Goal: Book appointment/travel/reservation

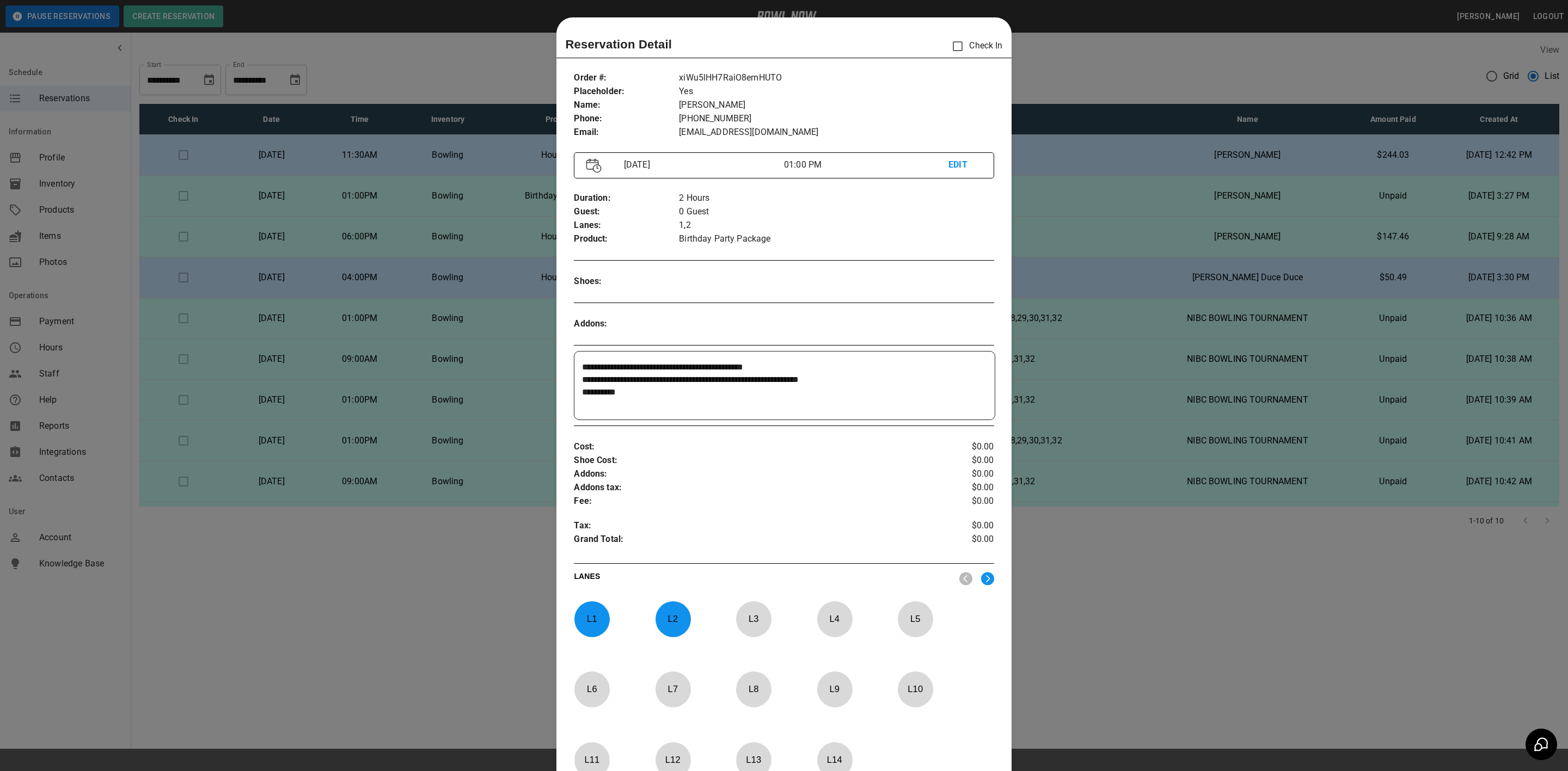
scroll to position [17, 0]
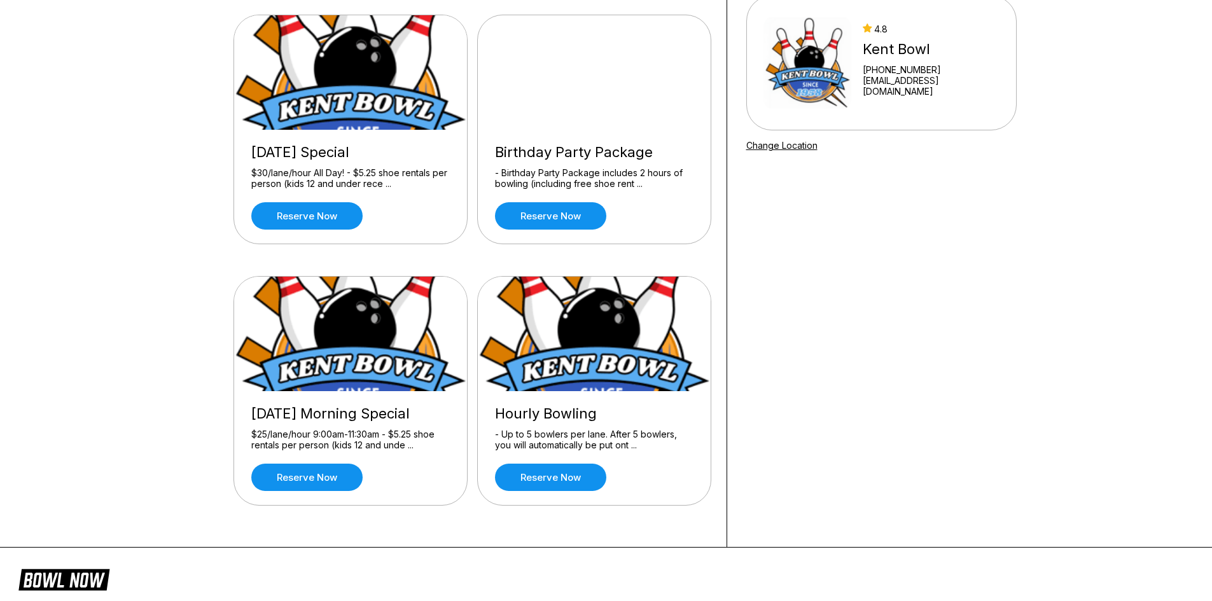
scroll to position [127, 0]
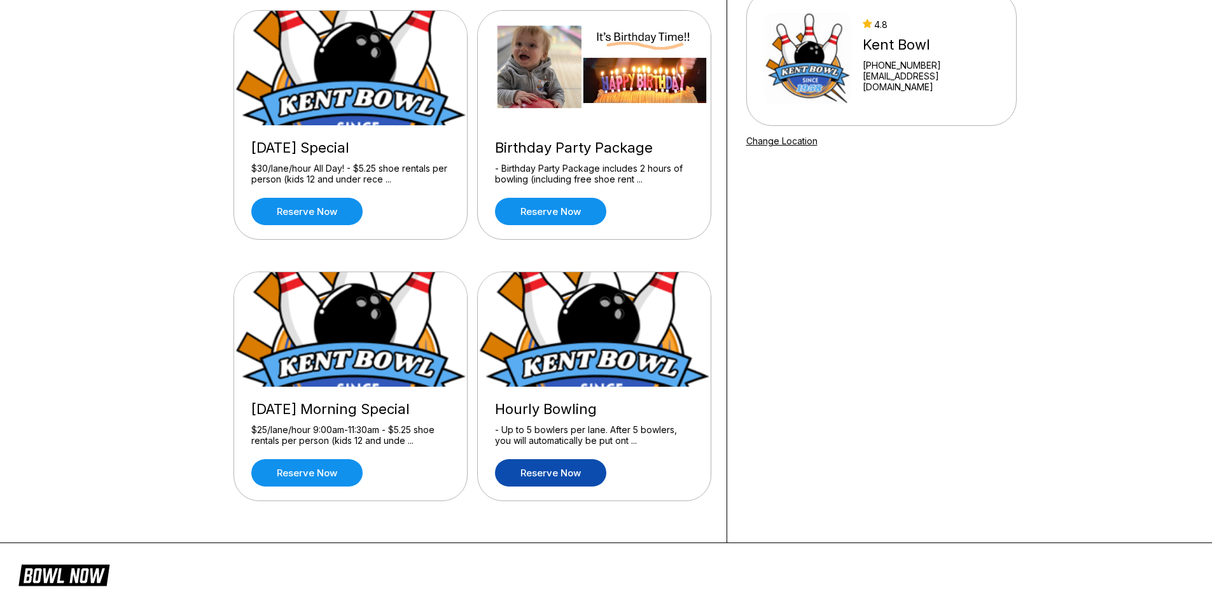
click at [532, 473] on link "Reserve now" at bounding box center [550, 472] width 111 height 27
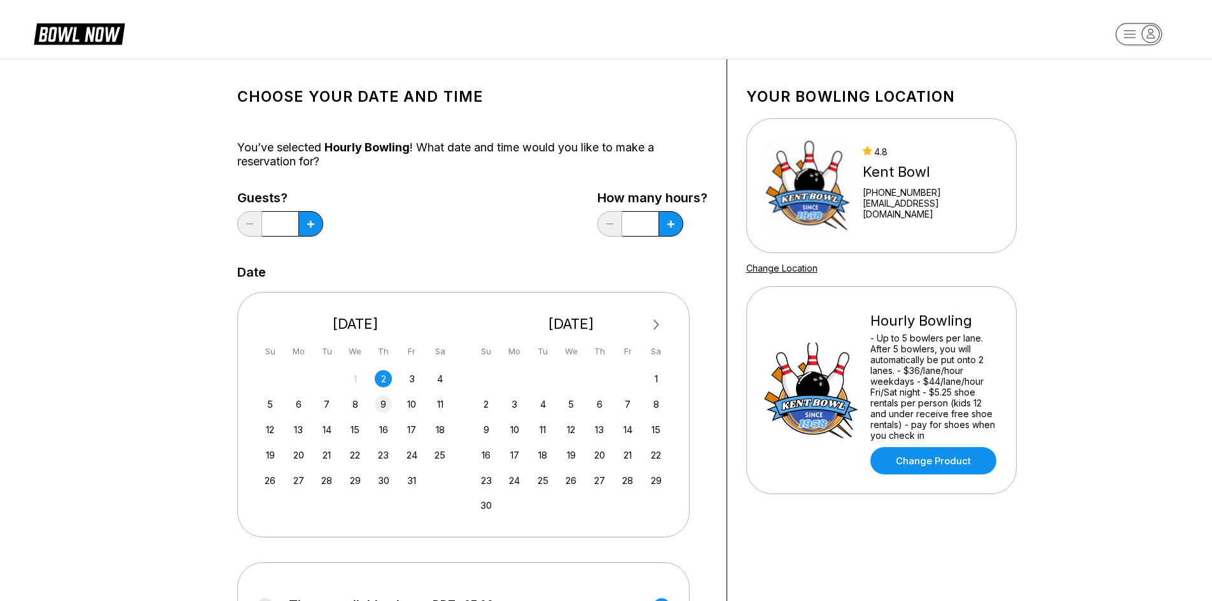
click at [383, 406] on div "9" at bounding box center [383, 404] width 17 height 17
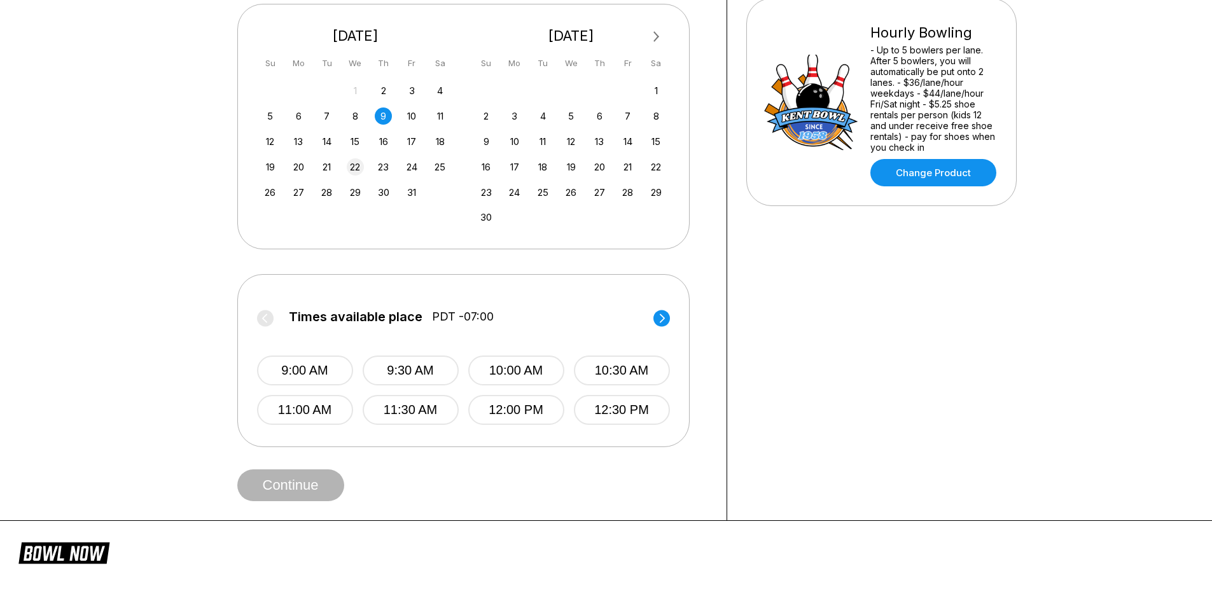
scroll to position [318, 0]
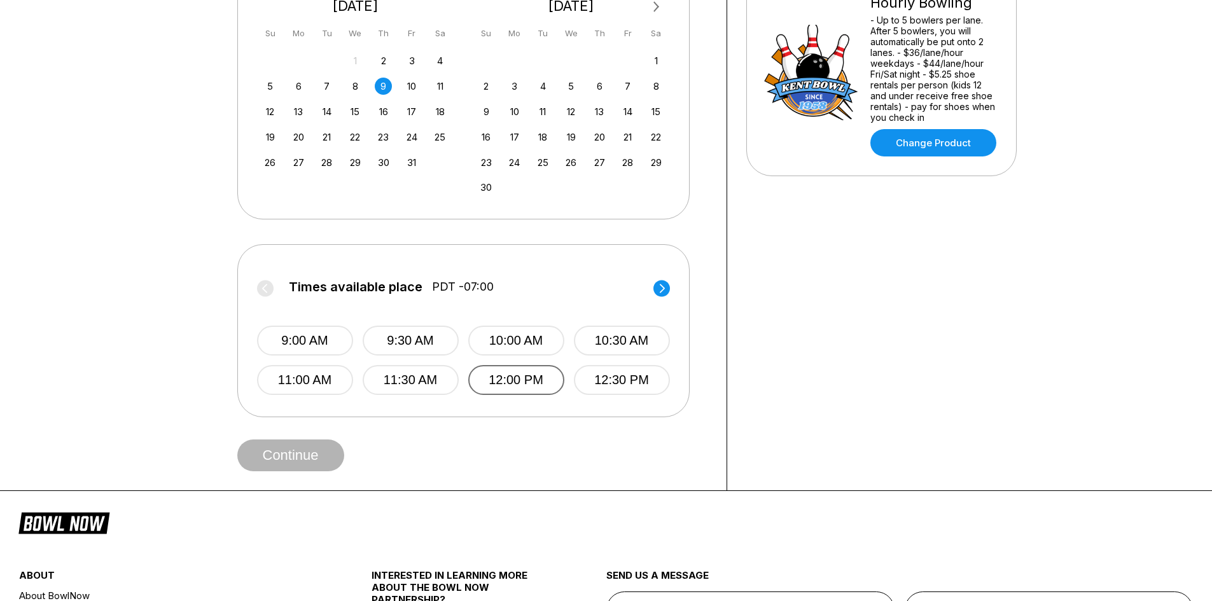
click at [545, 379] on button "12:00 PM" at bounding box center [516, 380] width 96 height 30
click at [298, 446] on button "Continue" at bounding box center [290, 456] width 107 height 32
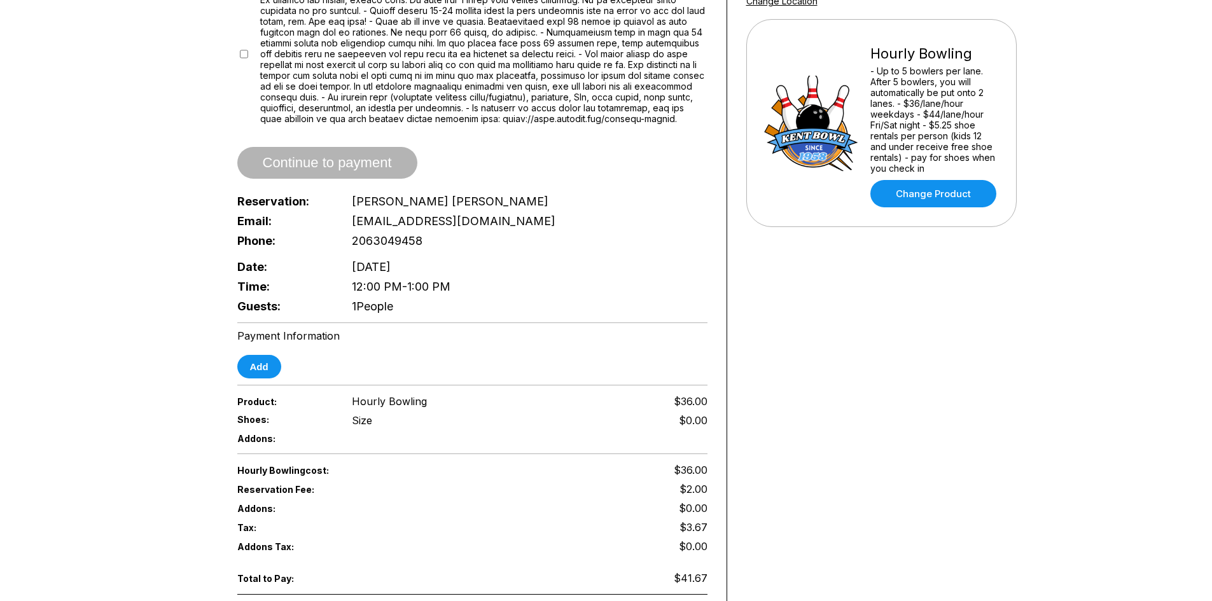
scroll to position [382, 0]
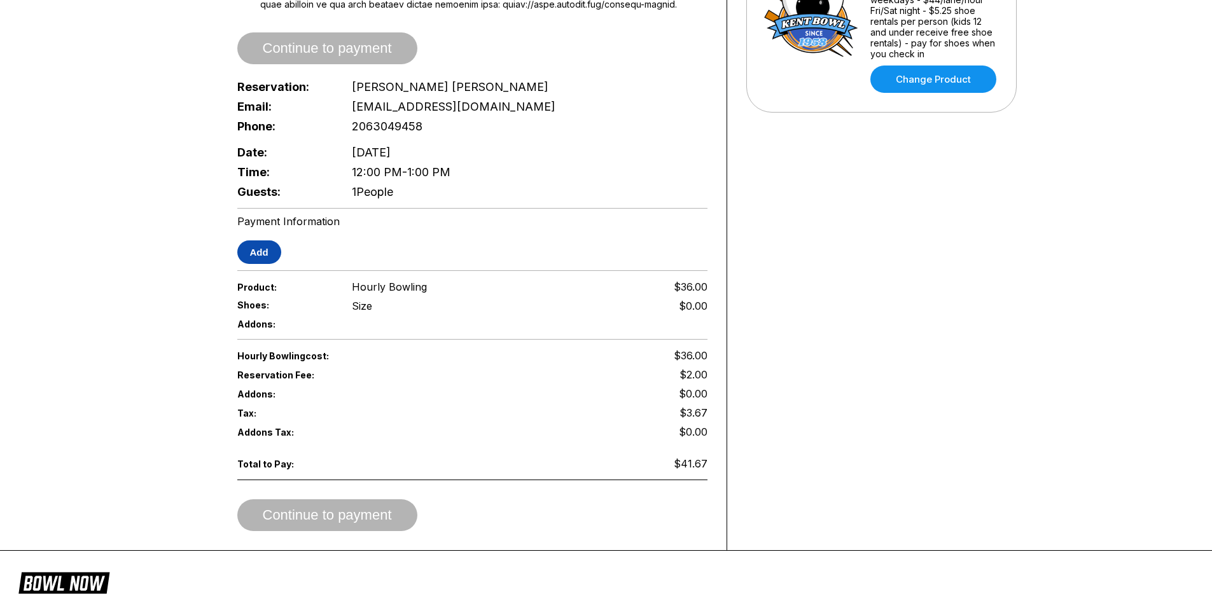
click at [256, 247] on button "Add" at bounding box center [259, 252] width 44 height 24
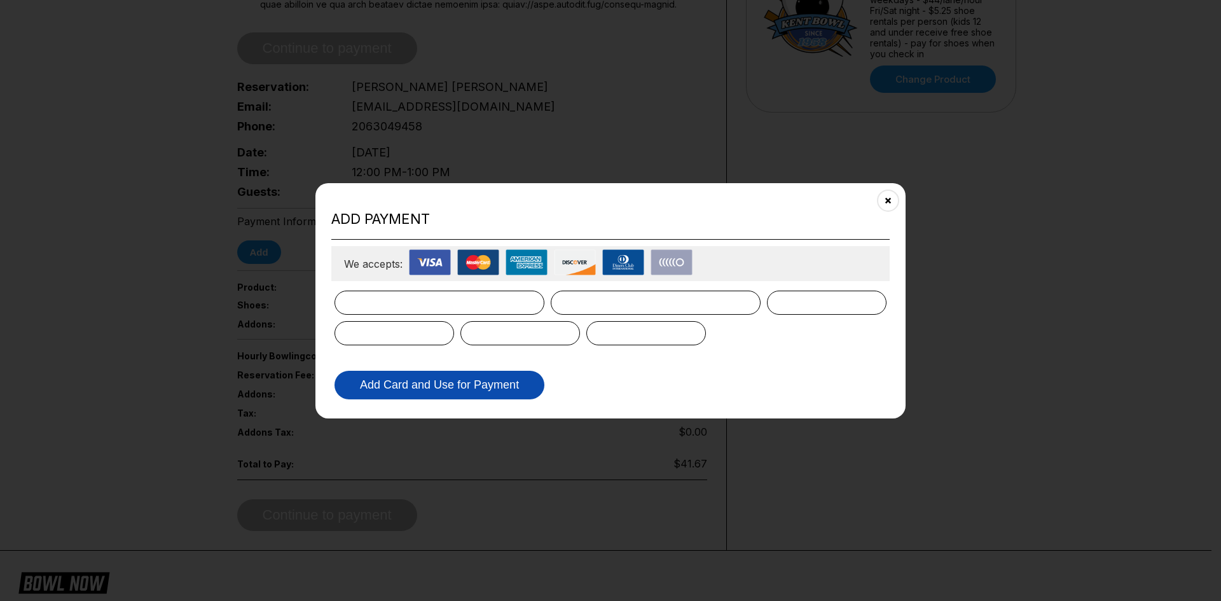
click at [416, 389] on button "Add Card and Use for Payment" at bounding box center [440, 385] width 210 height 29
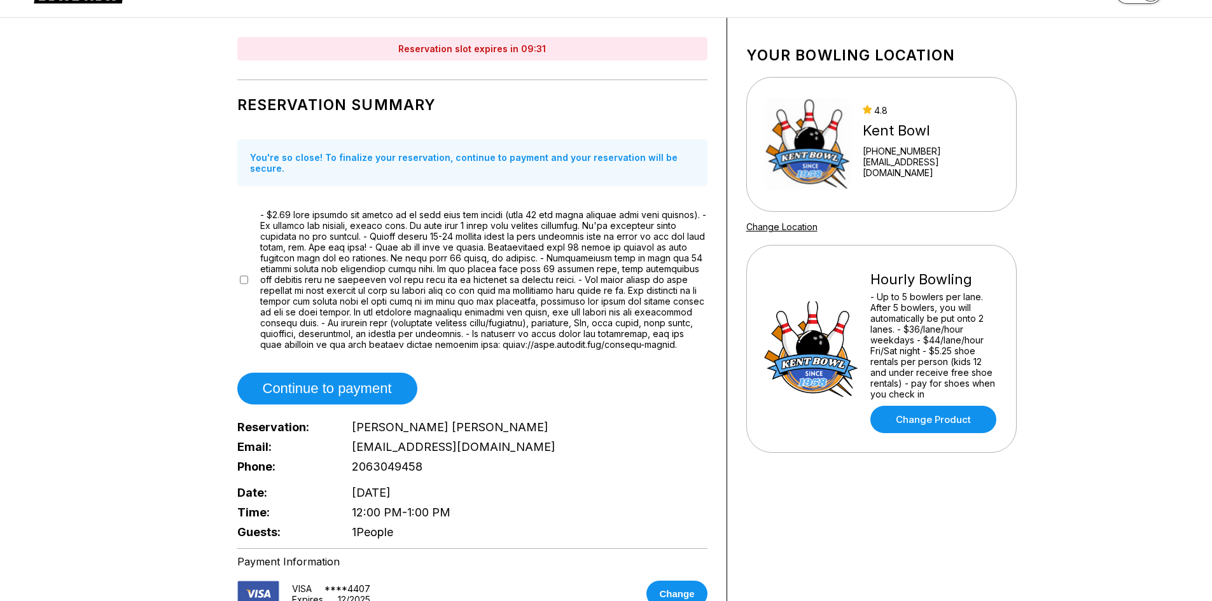
scroll to position [0, 0]
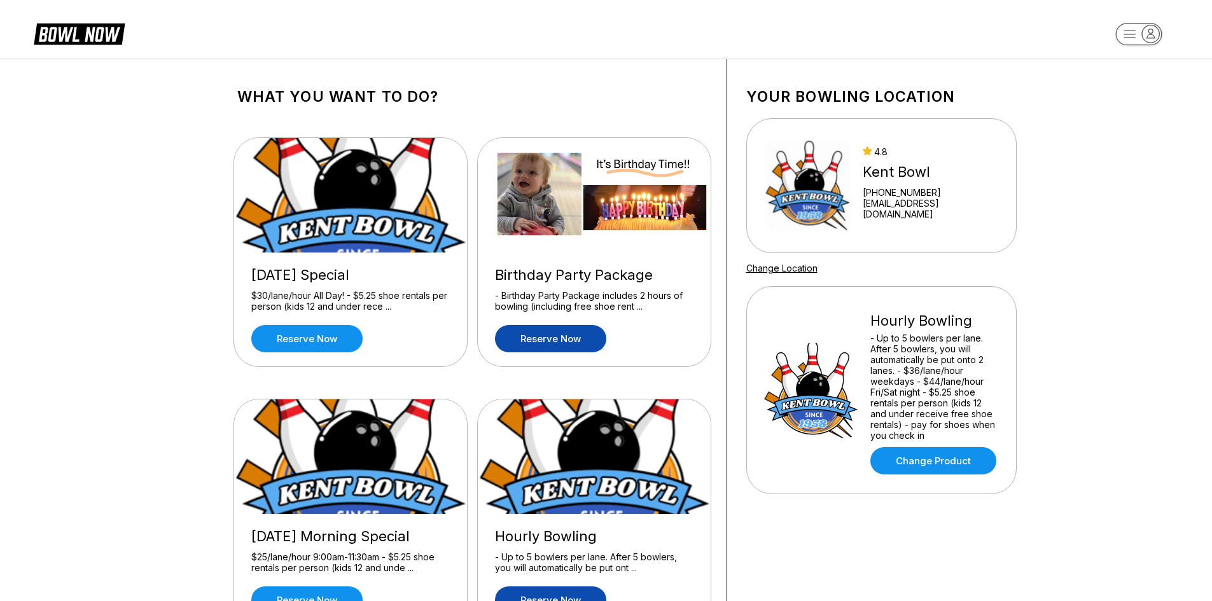
click at [543, 342] on link "Reserve now" at bounding box center [550, 338] width 111 height 27
